Goal: Navigation & Orientation: Find specific page/section

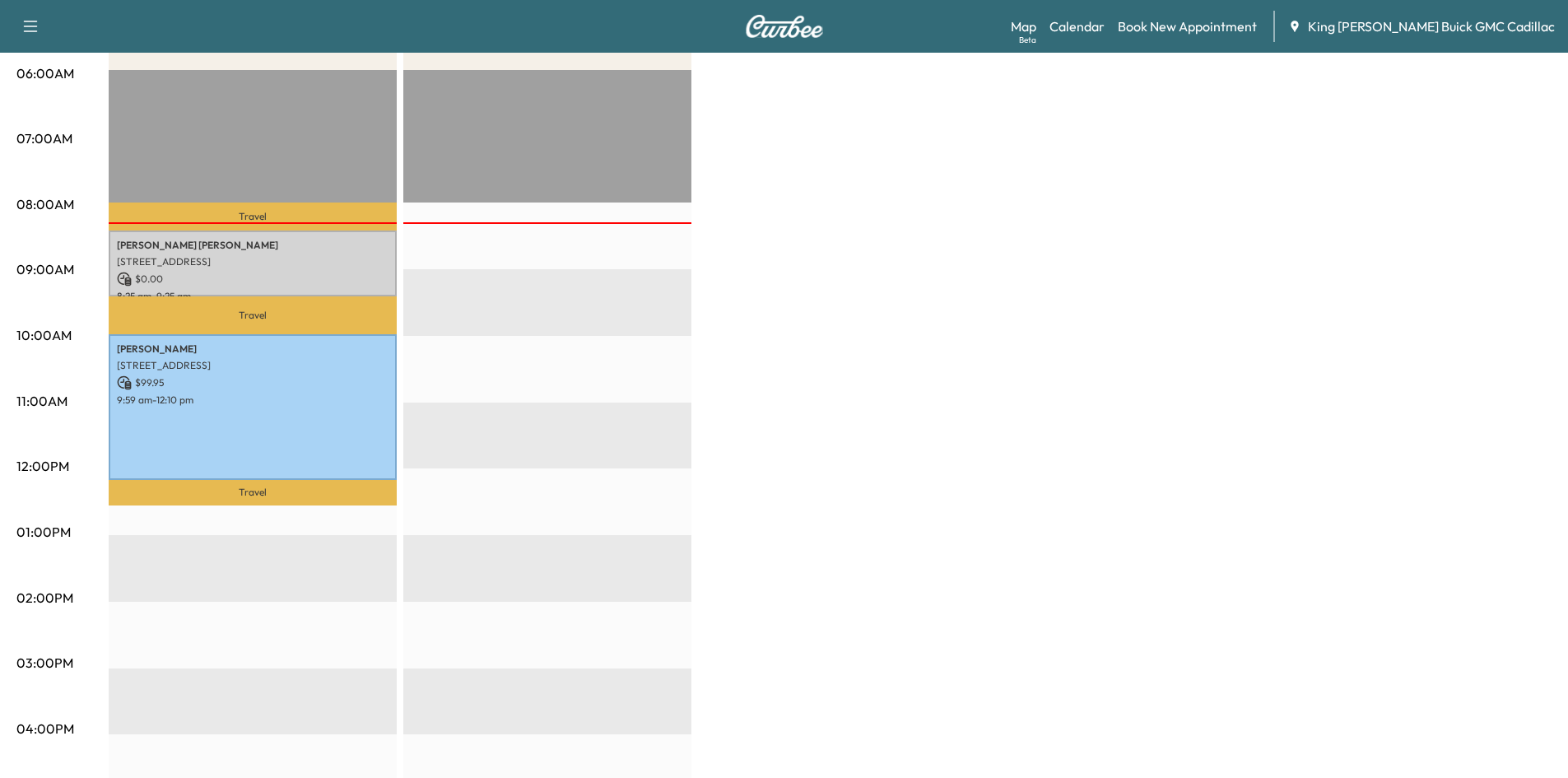
scroll to position [329, 0]
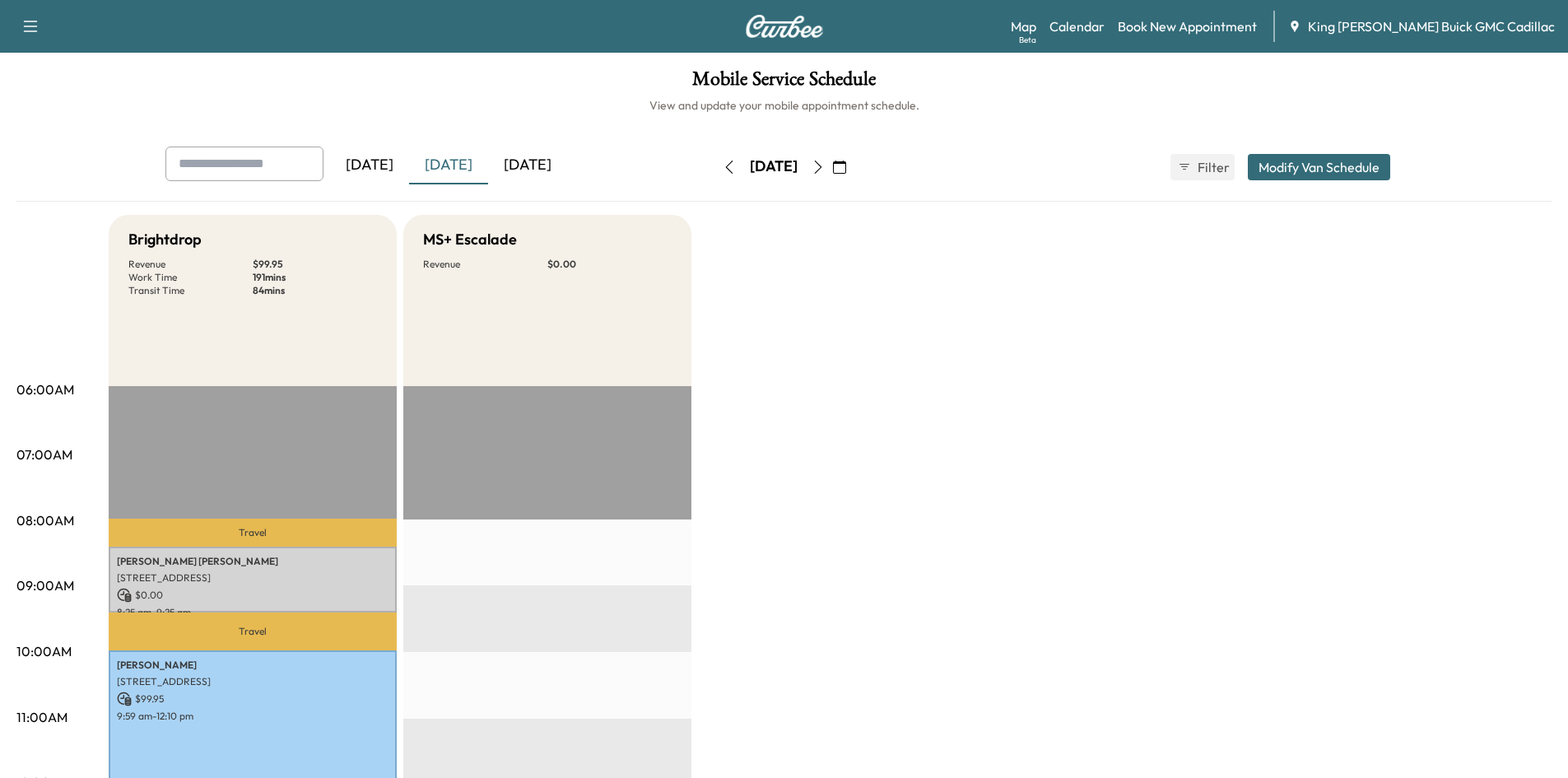
click at [825, 166] on icon "button" at bounding box center [818, 166] width 13 height 13
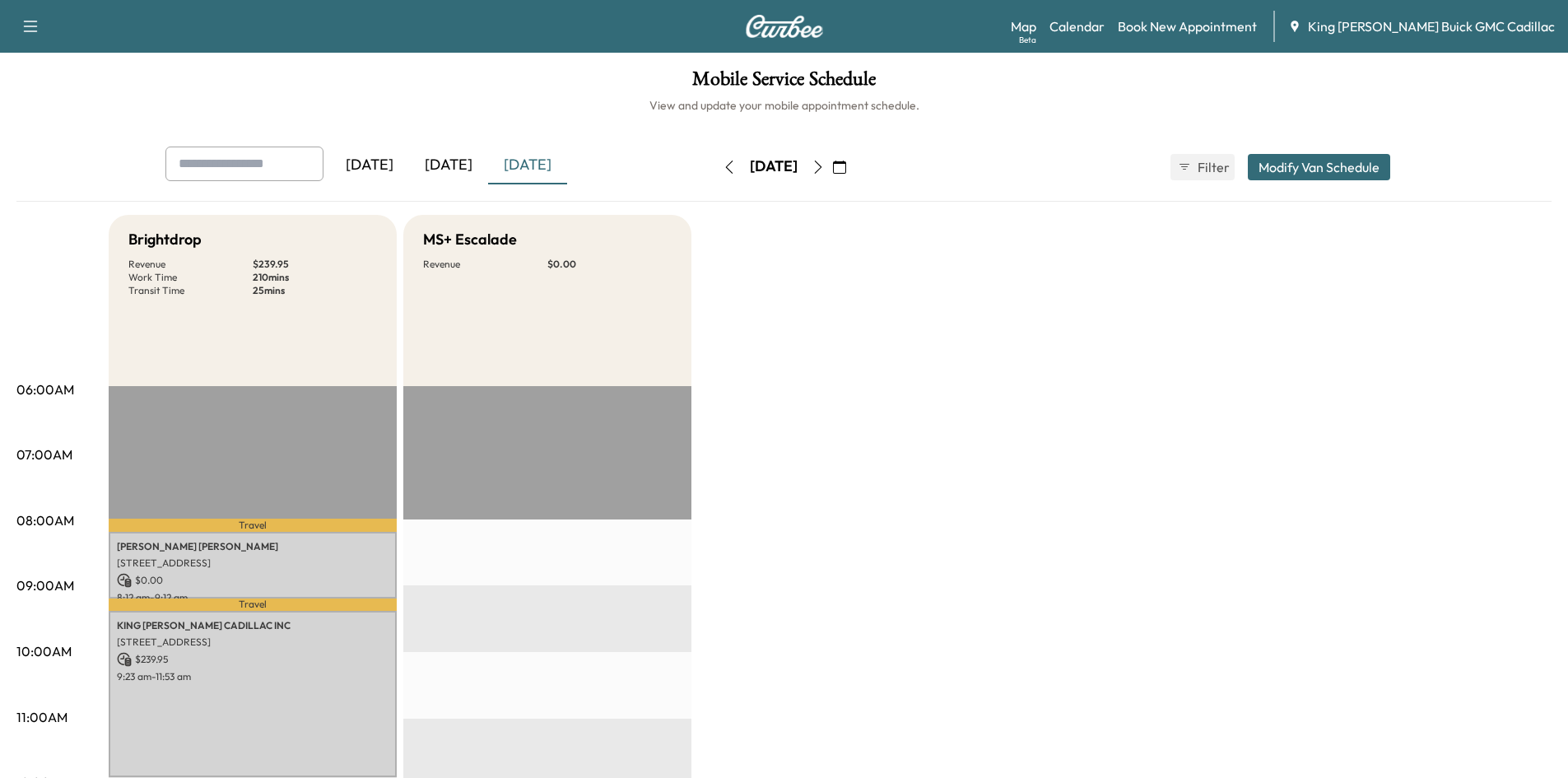
click at [825, 168] on icon "button" at bounding box center [818, 166] width 13 height 13
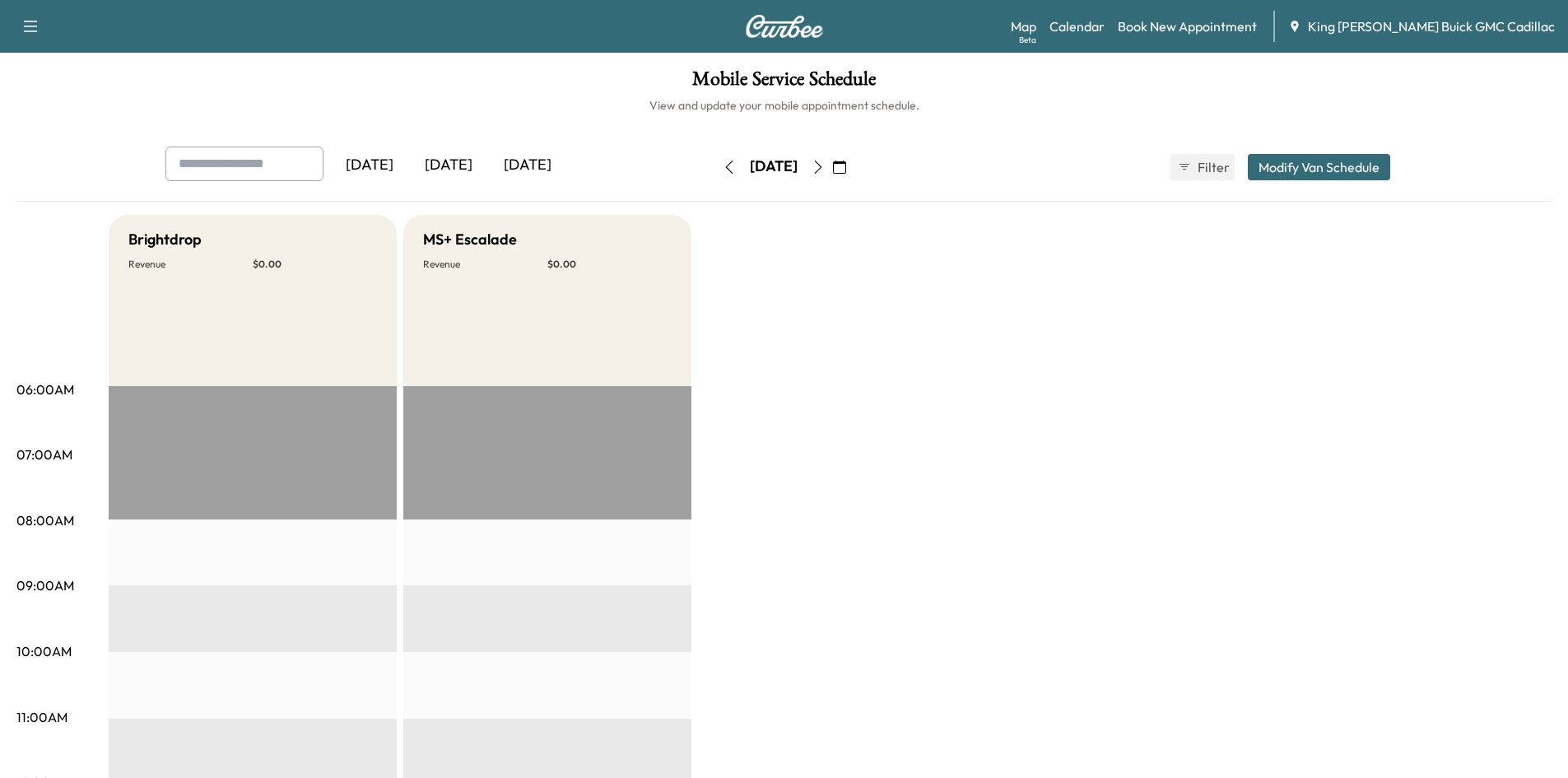
click at [825, 169] on icon "button" at bounding box center [818, 166] width 13 height 13
click at [716, 165] on button "button" at bounding box center [729, 166] width 28 height 26
click at [716, 168] on button "button" at bounding box center [729, 166] width 28 height 26
